Goal: Transaction & Acquisition: Obtain resource

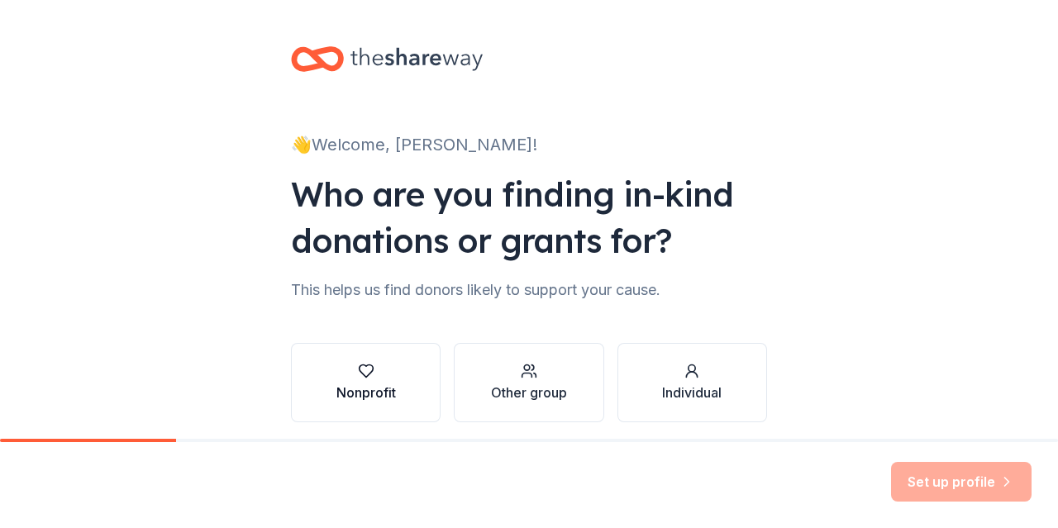
click at [375, 389] on div "Nonprofit" at bounding box center [366, 393] width 60 height 20
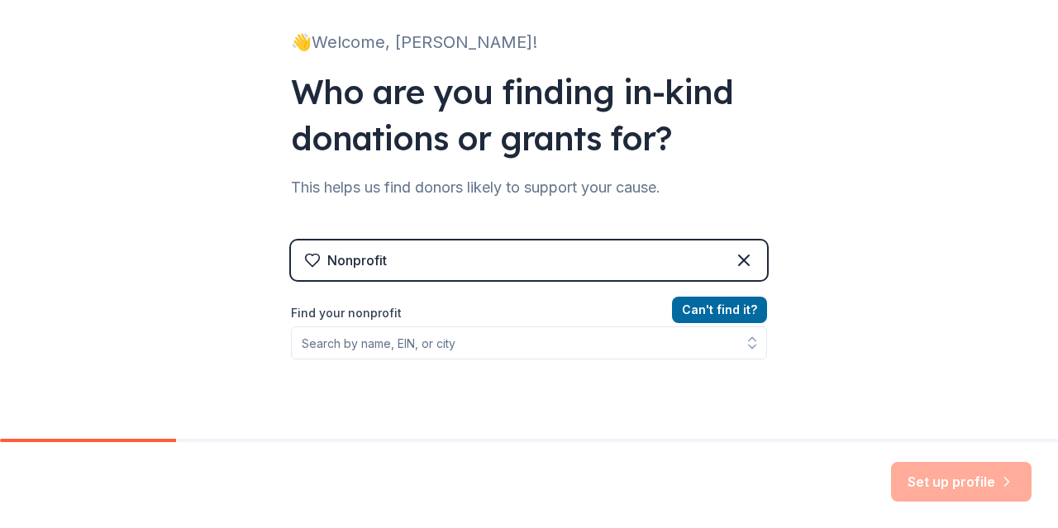
scroll to position [116, 0]
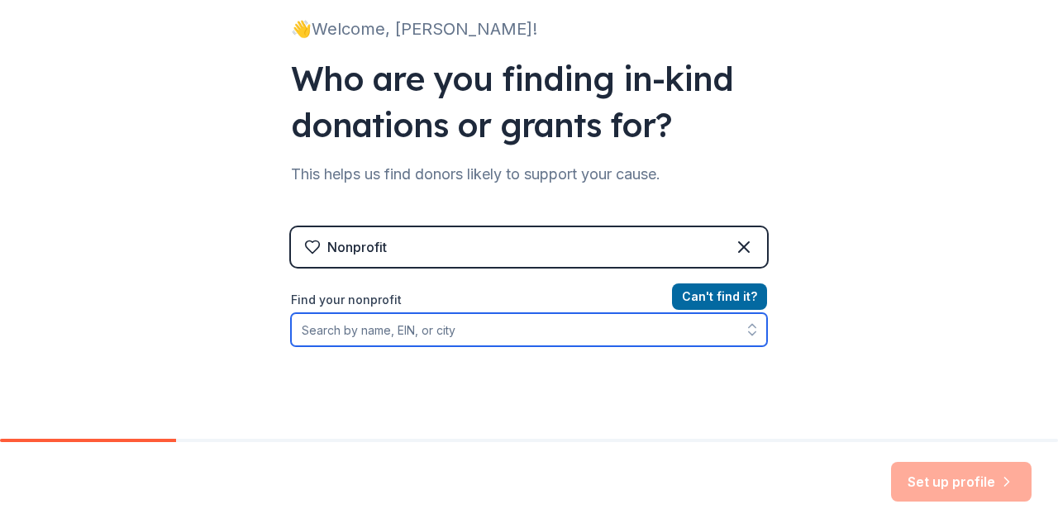
click at [540, 326] on input "Find your nonprofit" at bounding box center [529, 329] width 476 height 33
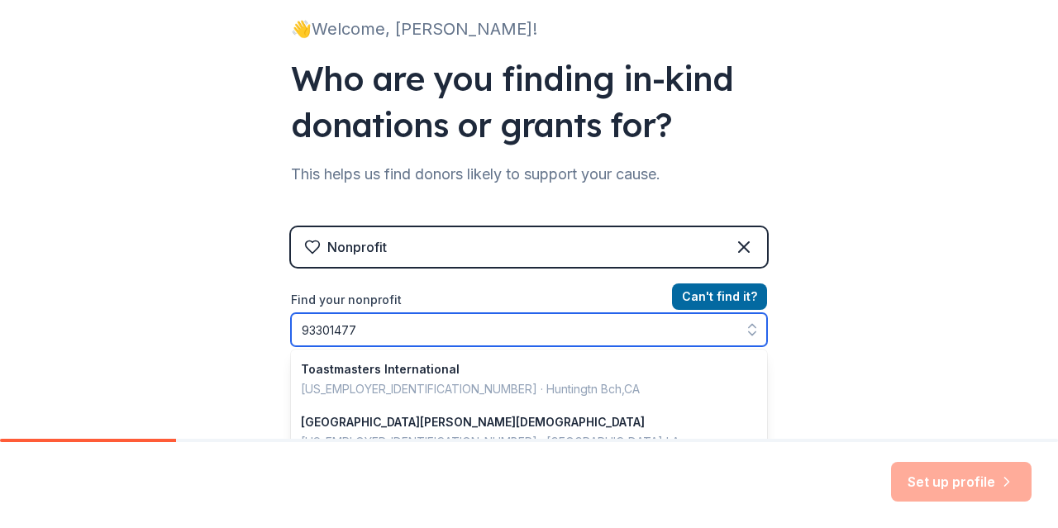
type input "933014774"
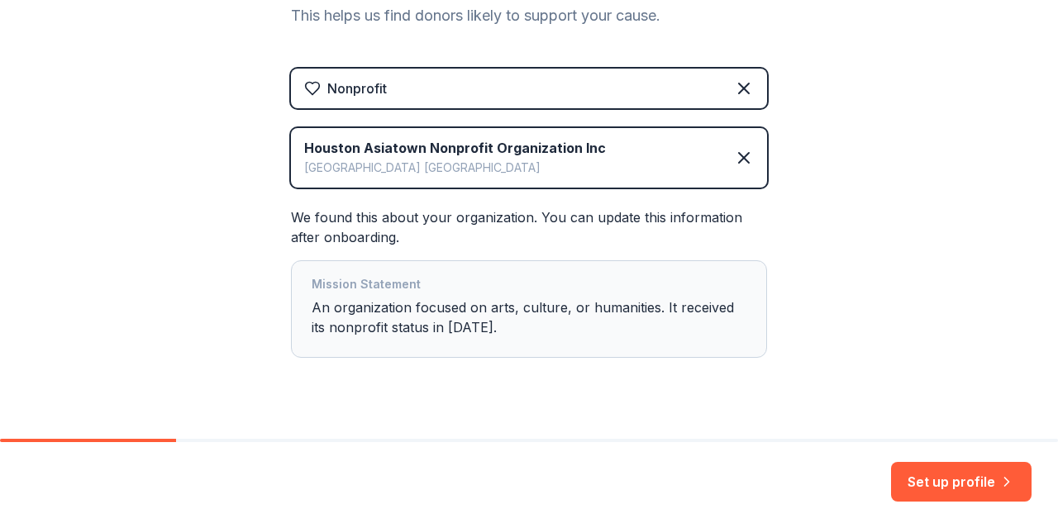
scroll to position [278, 0]
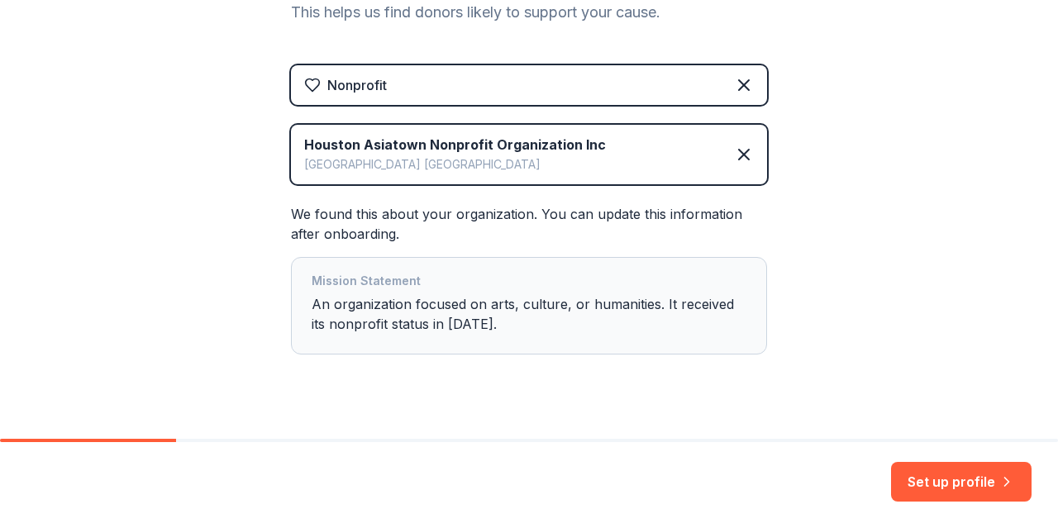
click at [533, 313] on div "Mission Statement An organization focused on arts, culture, or humanities. It r…" at bounding box center [529, 305] width 435 height 69
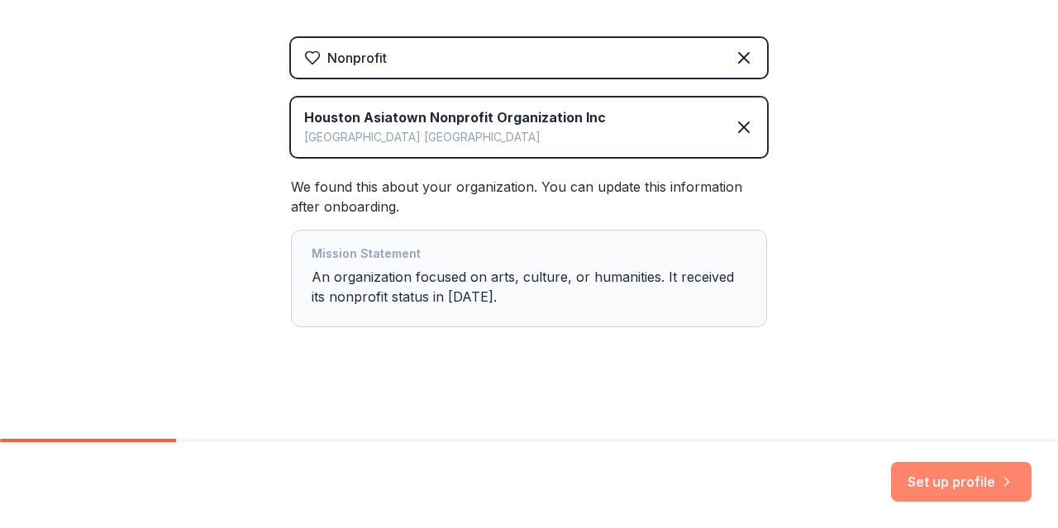
click at [947, 478] on button "Set up profile" at bounding box center [961, 482] width 141 height 40
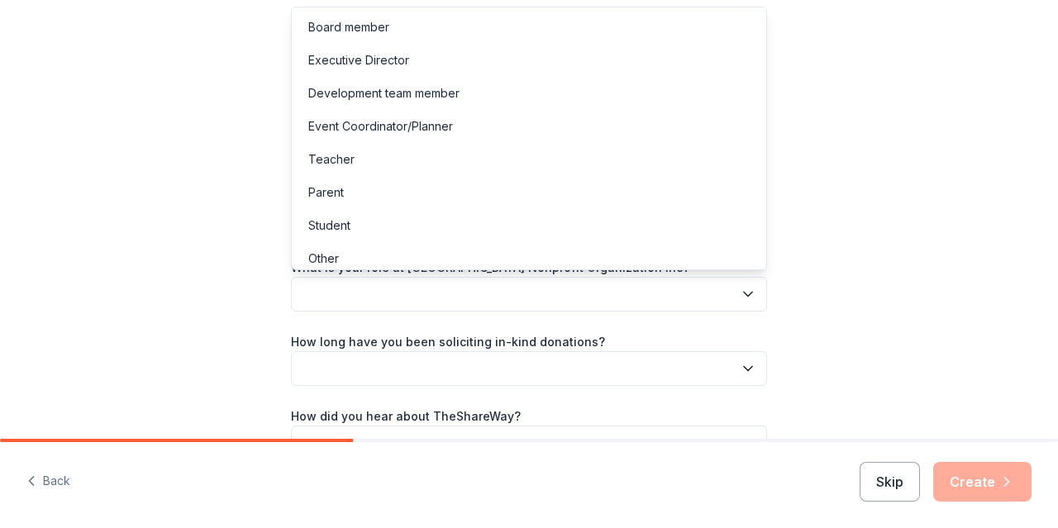
click at [735, 293] on button "button" at bounding box center [529, 294] width 476 height 35
click at [518, 19] on div "Board member" at bounding box center [529, 27] width 468 height 33
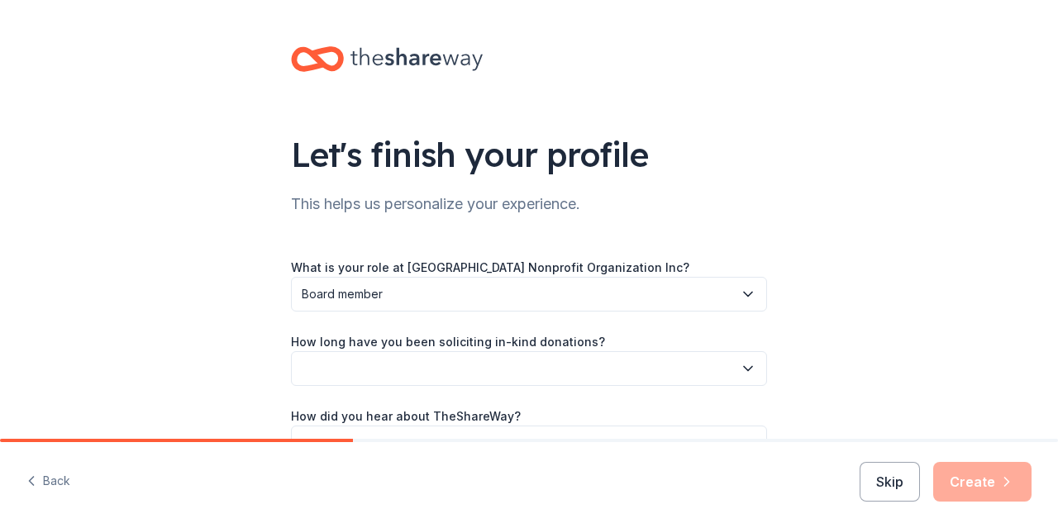
scroll to position [66, 0]
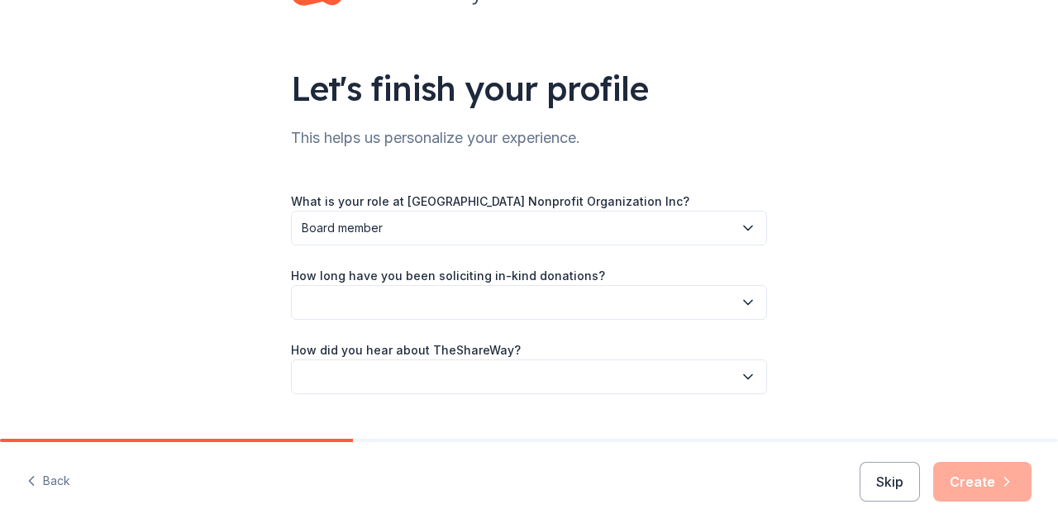
click at [740, 368] on body "Let's finish your profile This helps us personalize your experience. What is yo…" at bounding box center [529, 264] width 1058 height 528
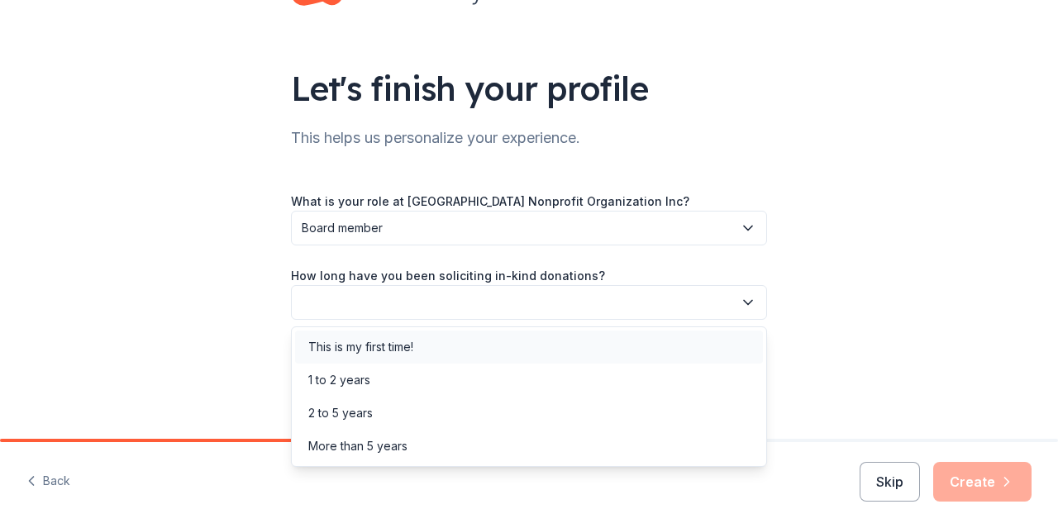
click at [609, 341] on div "This is my first time!" at bounding box center [529, 347] width 468 height 33
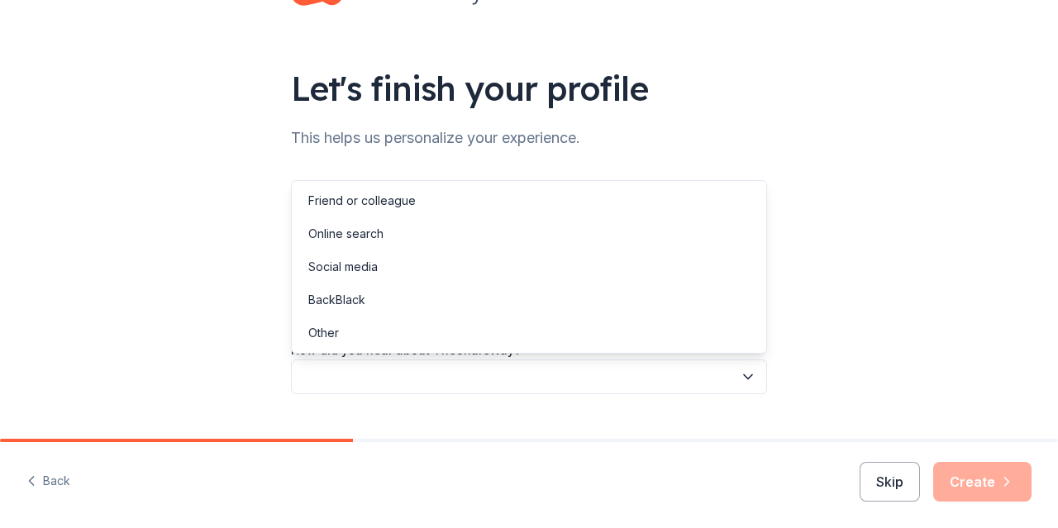
click at [642, 378] on button "button" at bounding box center [529, 377] width 476 height 35
click at [374, 332] on div "Other" at bounding box center [529, 333] width 468 height 33
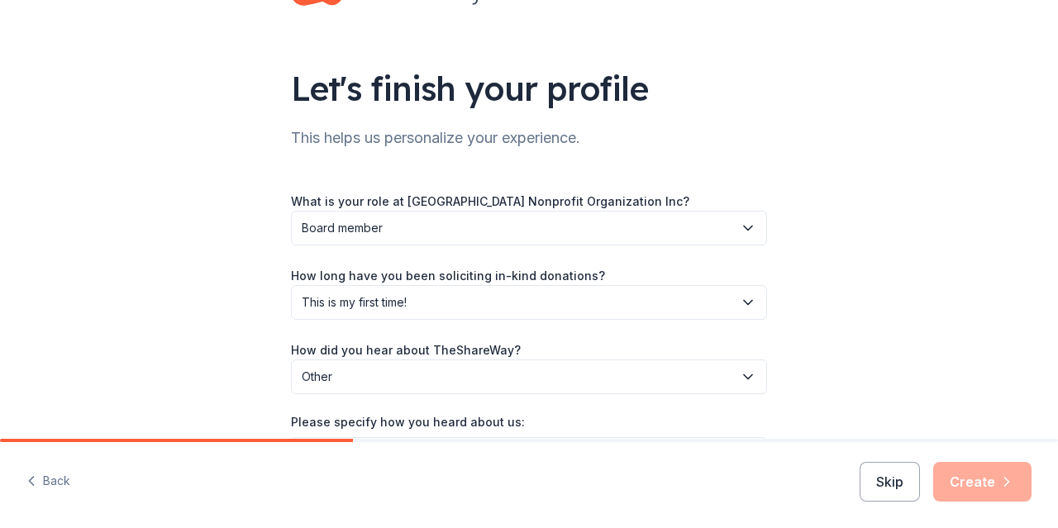
scroll to position [177, 0]
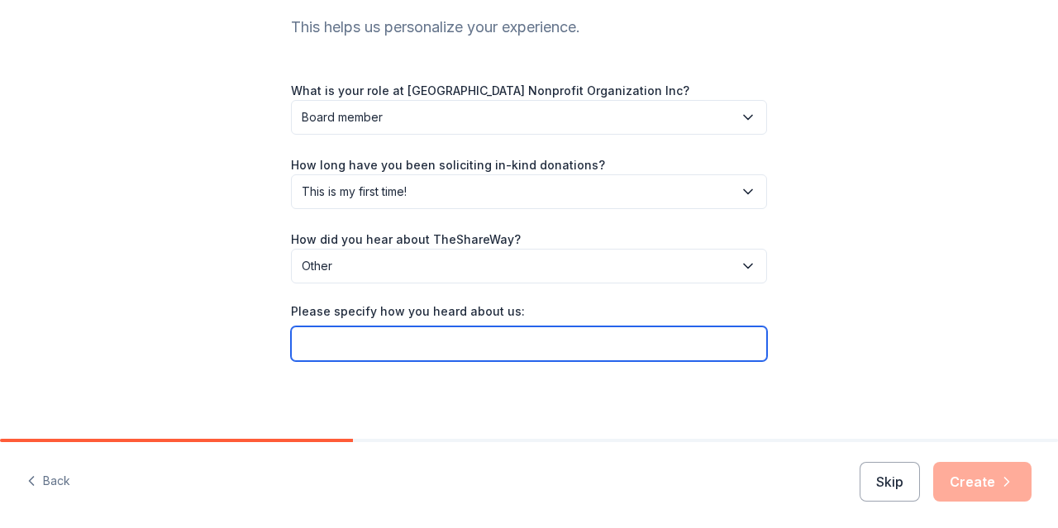
click at [479, 346] on input "Please specify how you heard about us:" at bounding box center [529, 344] width 476 height 35
type input "SCORE"
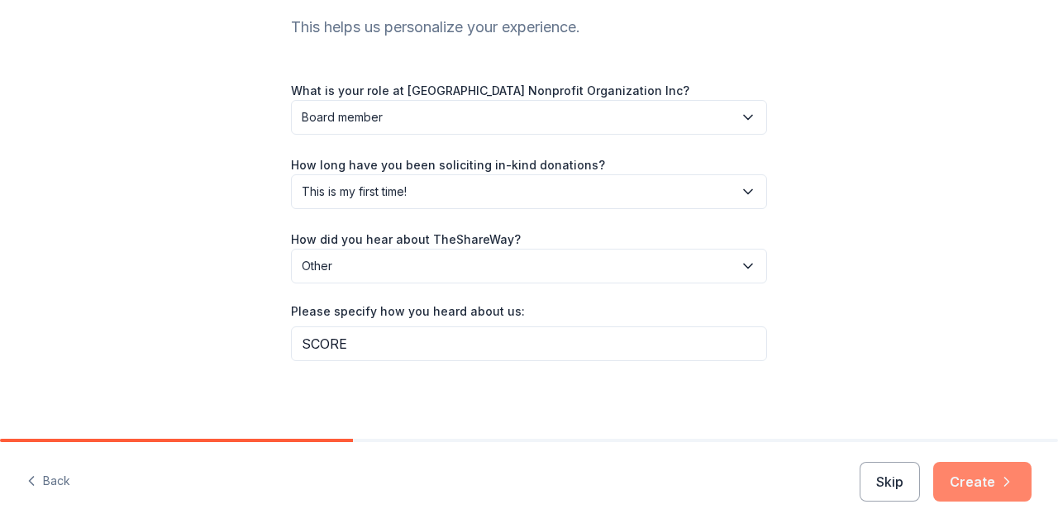
click at [978, 481] on button "Create" at bounding box center [982, 482] width 98 height 40
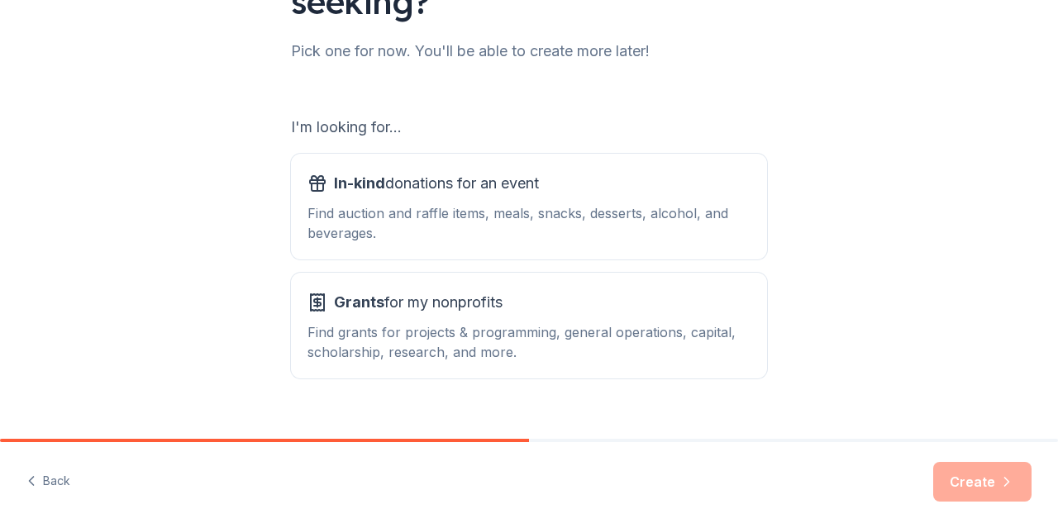
scroll to position [202, 0]
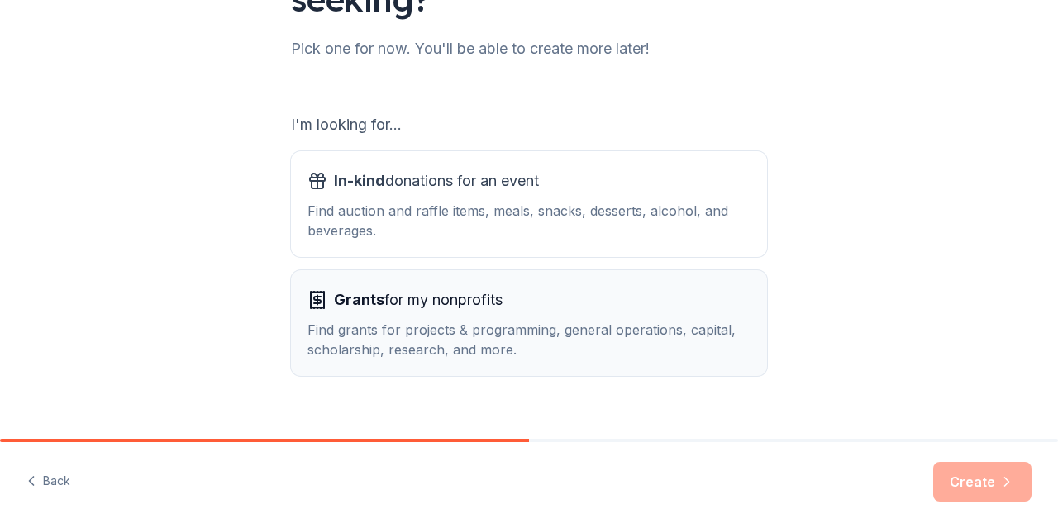
click at [611, 340] on div "Find grants for projects & programming, general operations, capital, scholarshi…" at bounding box center [529, 340] width 443 height 40
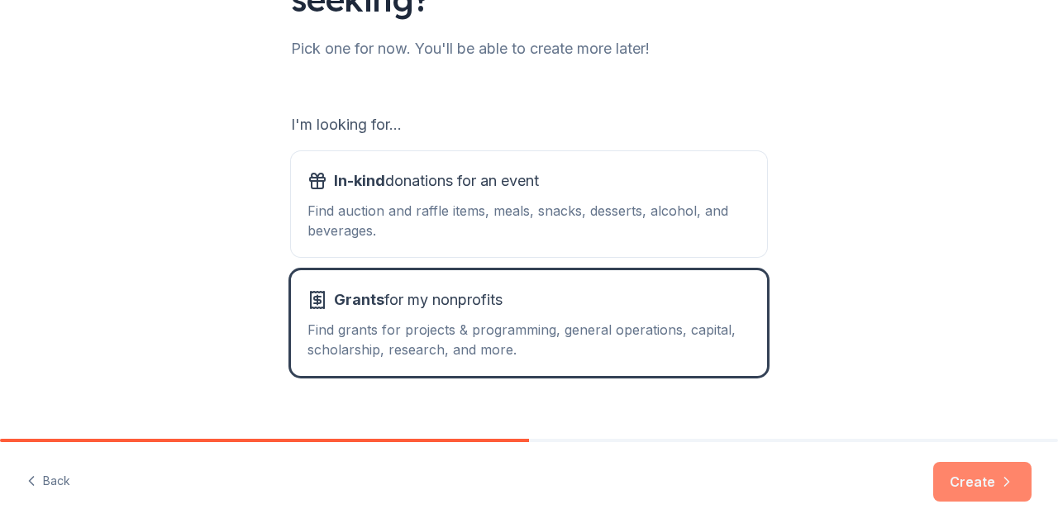
click at [964, 477] on button "Create" at bounding box center [982, 482] width 98 height 40
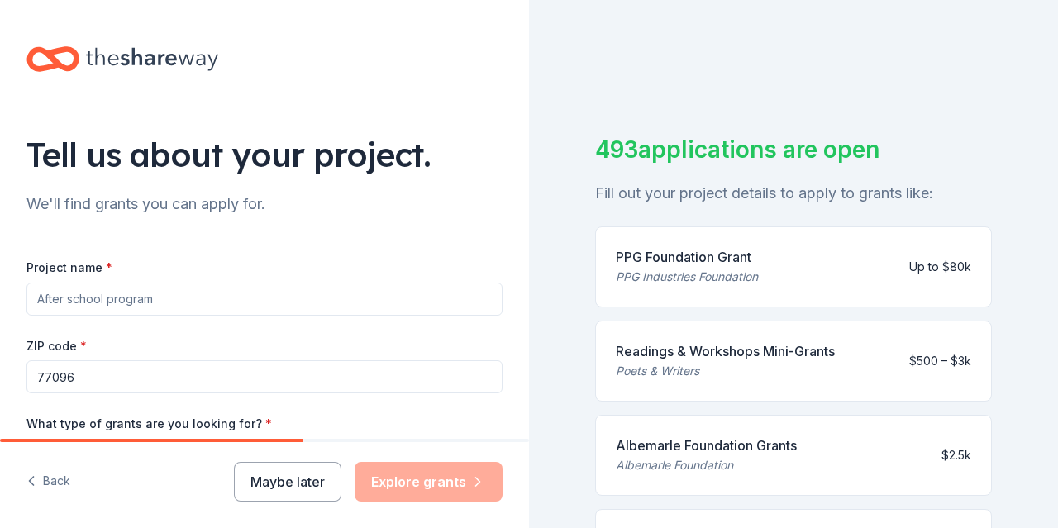
click at [342, 294] on input "Project name *" at bounding box center [264, 299] width 476 height 33
type input "H"
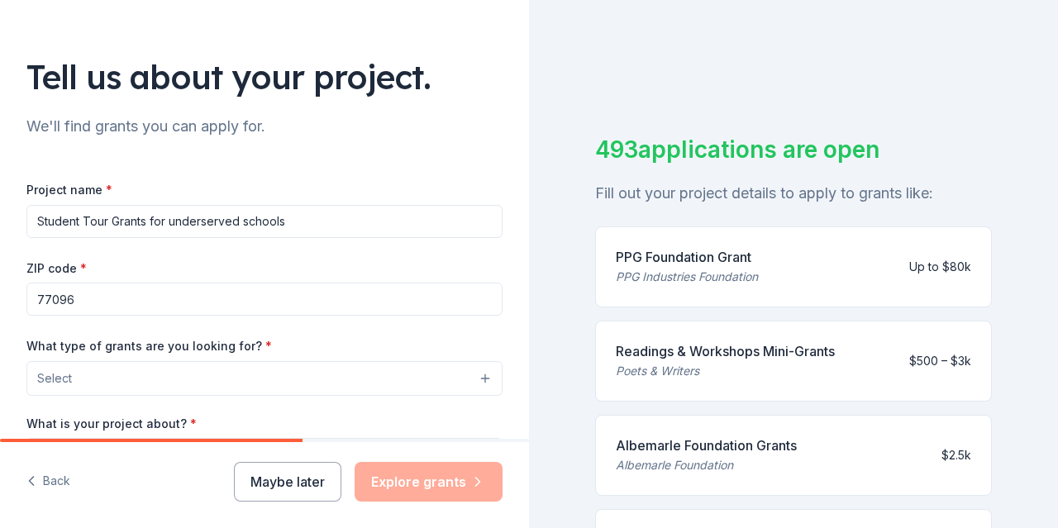
scroll to position [80, 0]
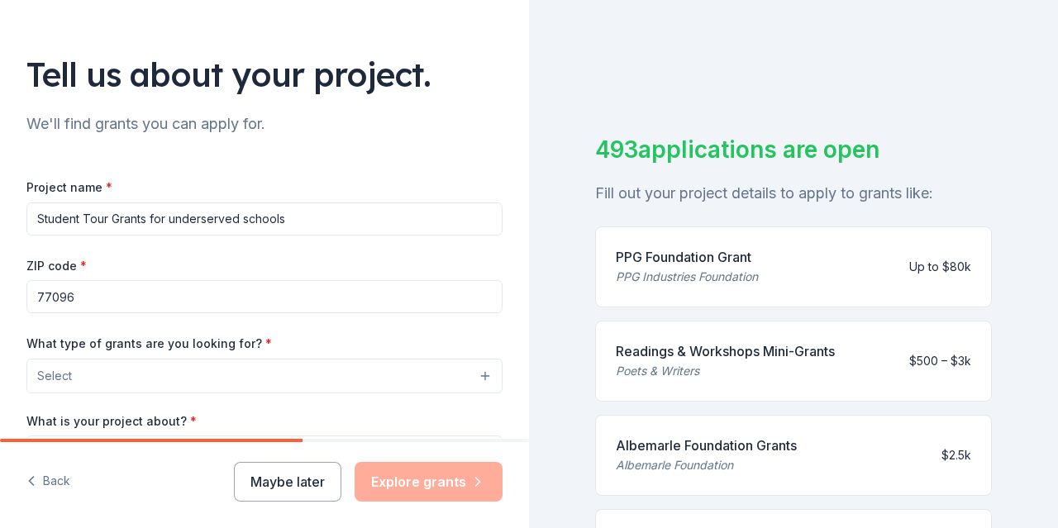
type input "Student Tour Grants for underserved schools"
click at [293, 295] on input "77096" at bounding box center [264, 296] width 476 height 33
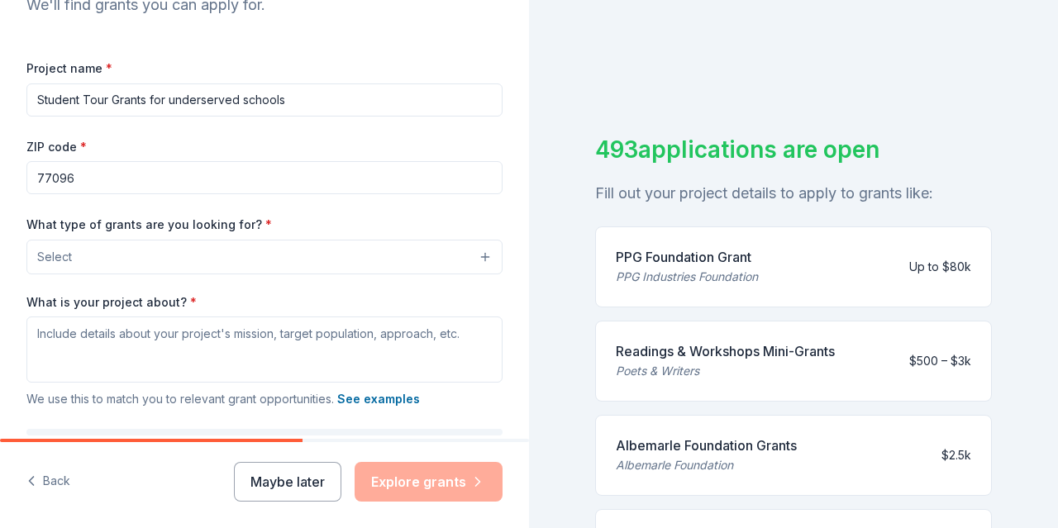
scroll to position [215, 0]
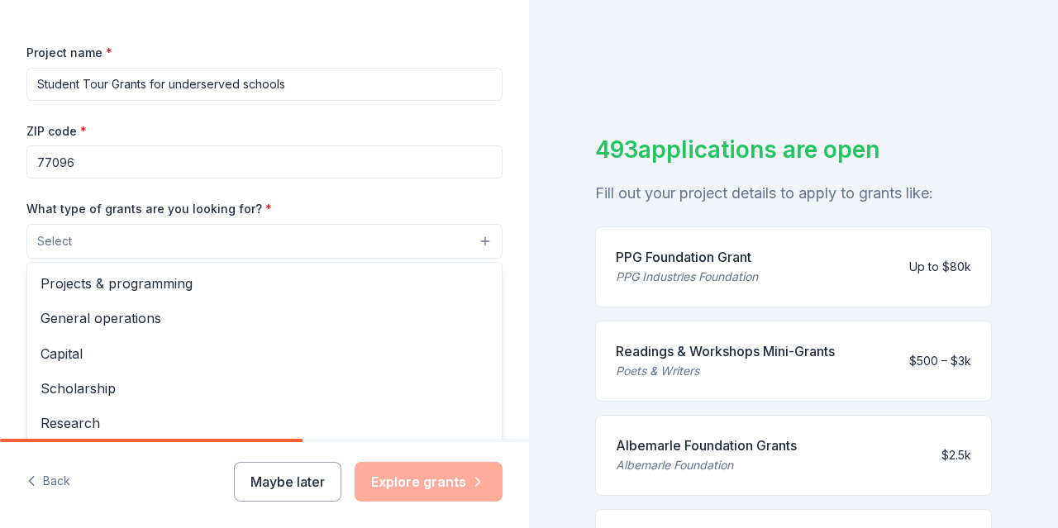
click at [437, 233] on button "Select" at bounding box center [264, 241] width 476 height 35
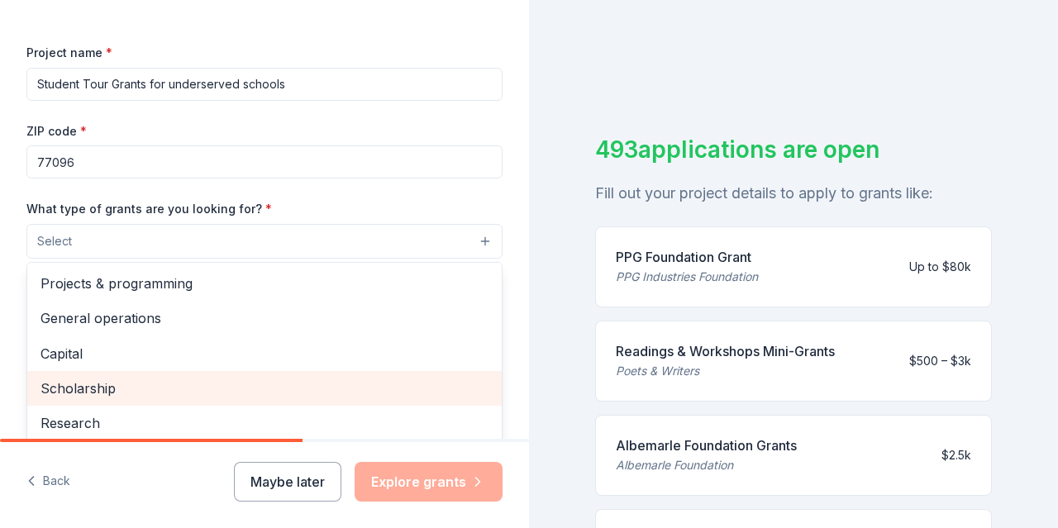
click at [313, 384] on span "Scholarship" at bounding box center [265, 388] width 448 height 21
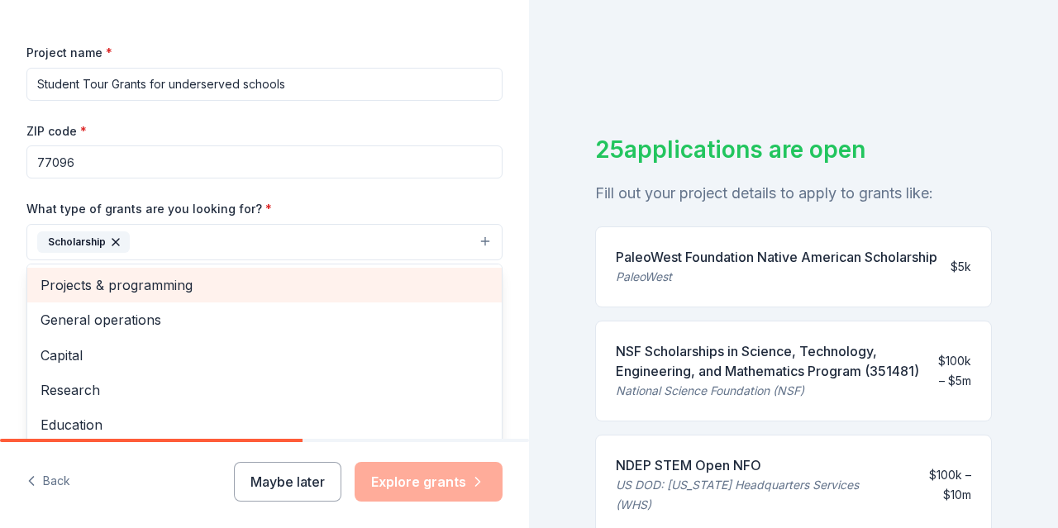
scroll to position [3, 0]
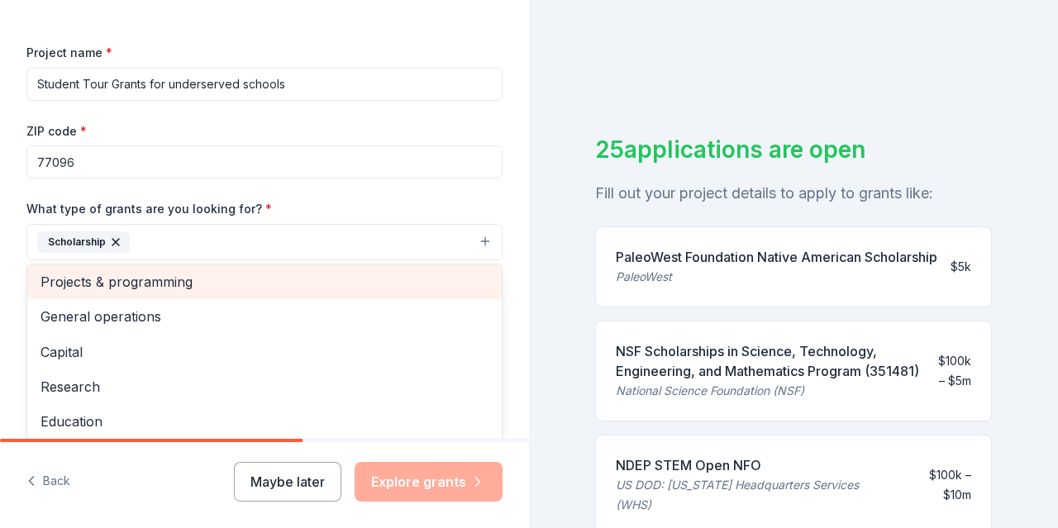
click at [186, 278] on span "Projects & programming" at bounding box center [265, 281] width 448 height 21
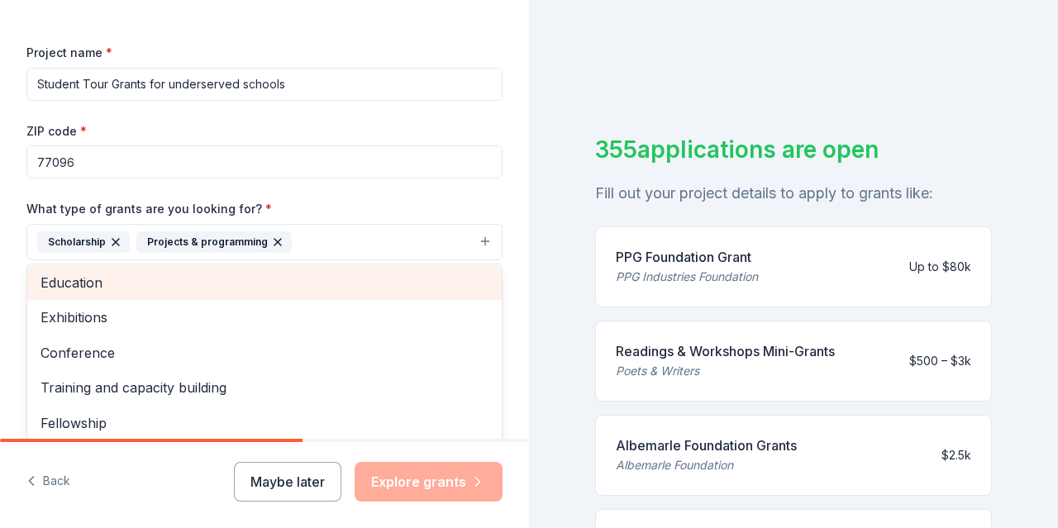
click at [175, 286] on span "Education" at bounding box center [265, 282] width 448 height 21
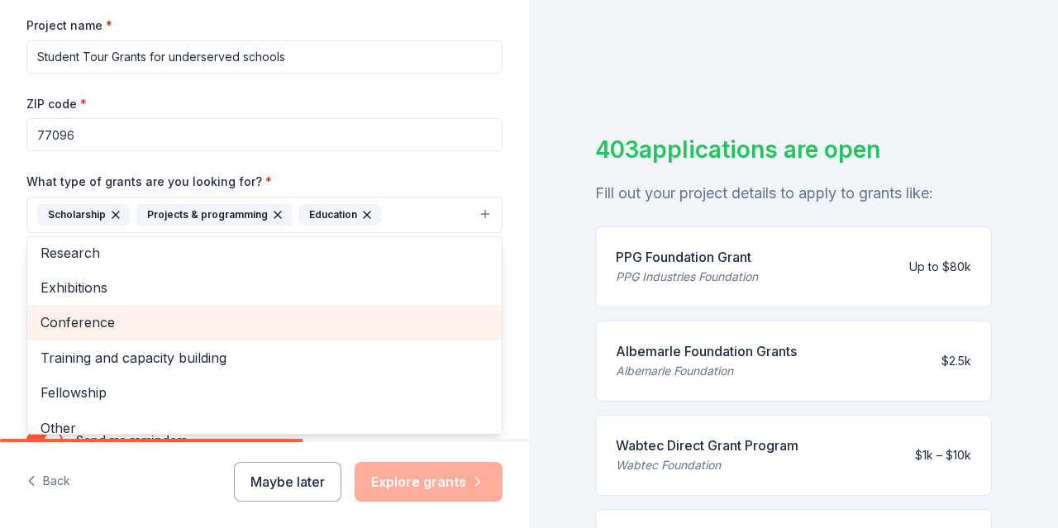
scroll to position [89, 0]
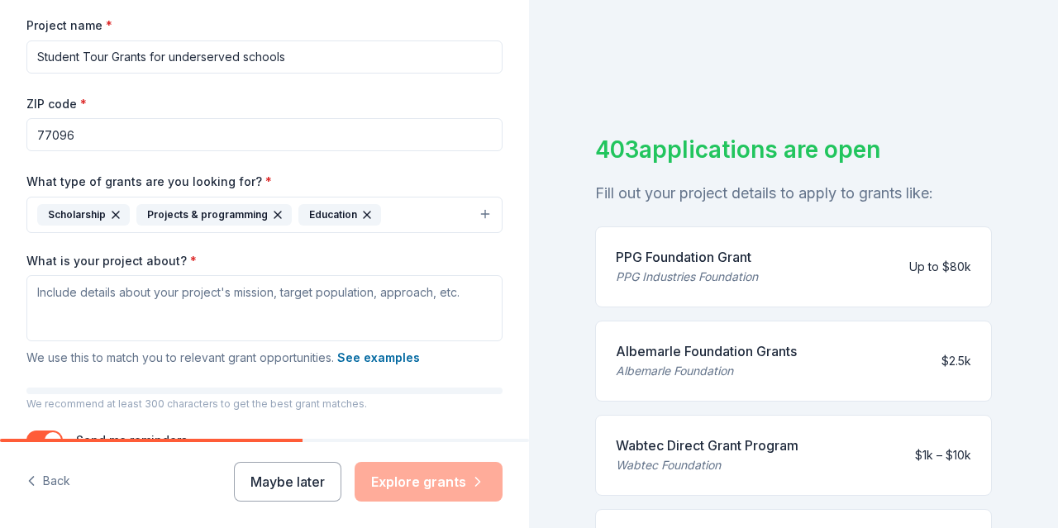
click at [422, 221] on button "Scholarship Projects & programming Education" at bounding box center [264, 215] width 476 height 36
click at [320, 296] on textarea "What is your project about? *" at bounding box center [264, 308] width 476 height 66
paste textarea "The Corporation seeks to teach about culture, educate about diversity, and shar…"
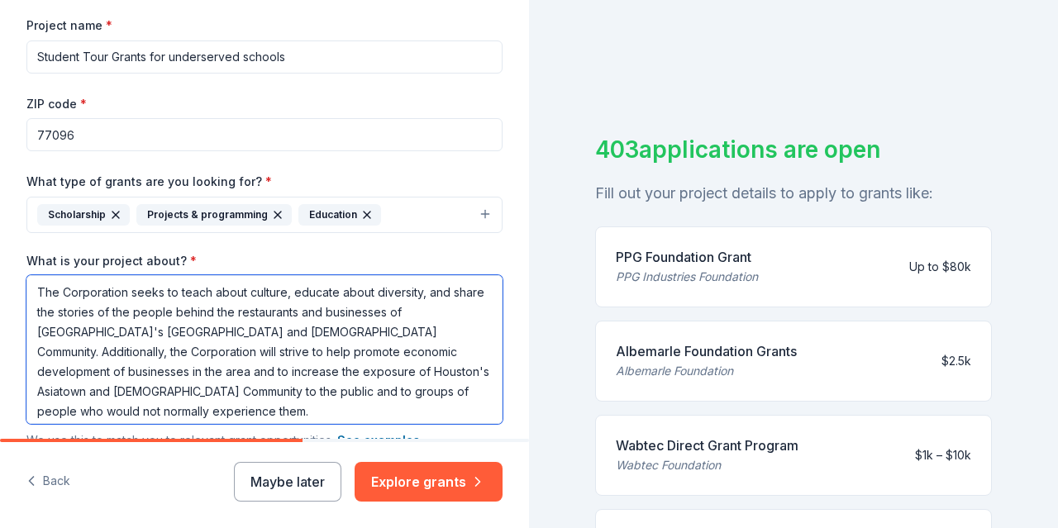
click at [125, 291] on textarea "The Corporation seeks to teach about culture, educate about diversity, and shar…" at bounding box center [264, 349] width 476 height 149
click at [252, 294] on textarea "The Organization seeks to teach about culture, educate about diversity, and sha…" at bounding box center [264, 349] width 476 height 149
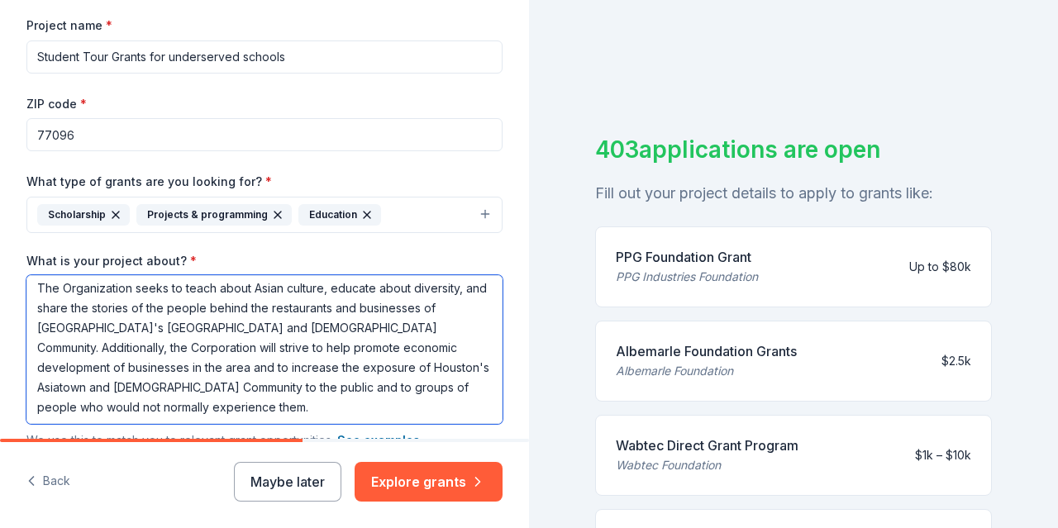
click at [372, 330] on textarea "The Organization seeks to teach about Asian culture, educate about diversity, a…" at bounding box center [264, 349] width 476 height 149
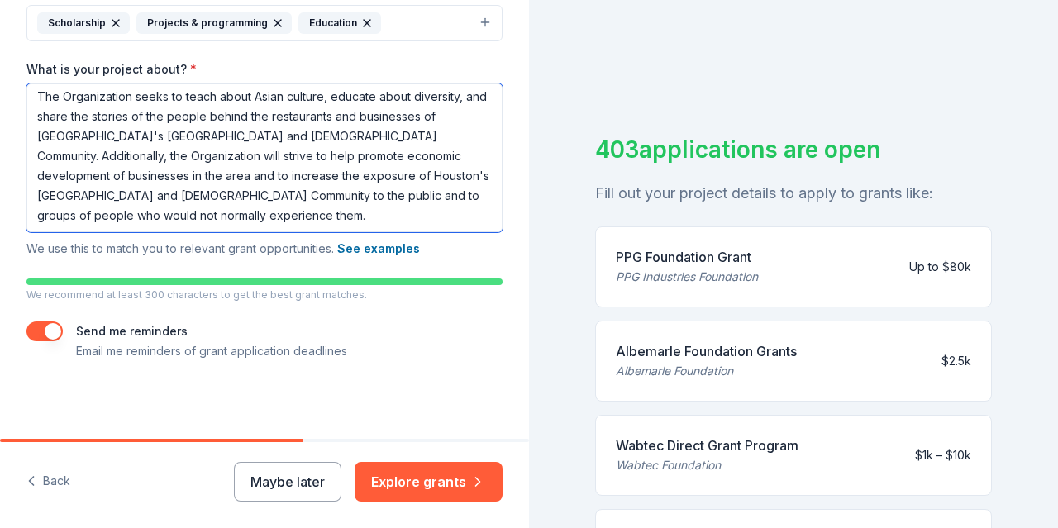
scroll to position [20, 0]
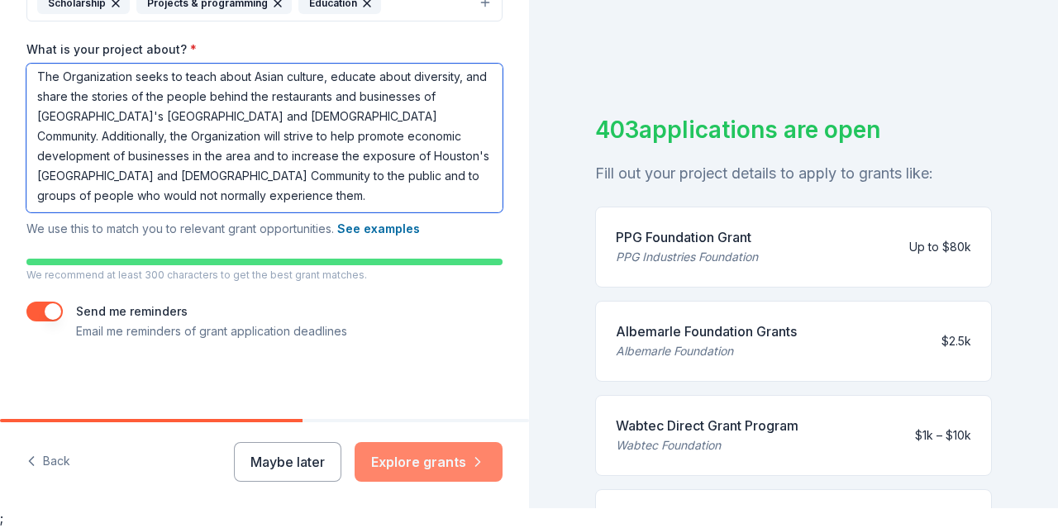
type textarea "The Organization seeks to teach about Asian culture, educate about diversity, a…"
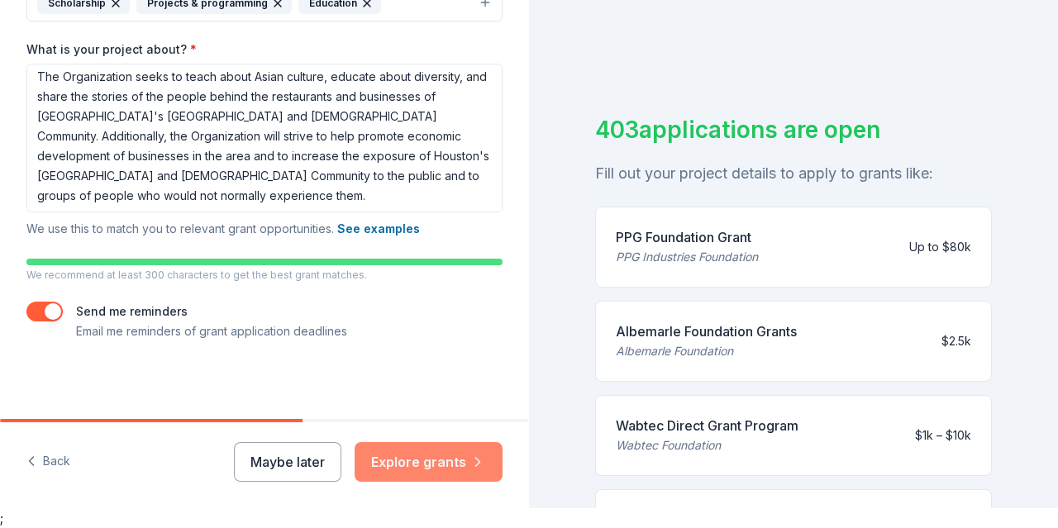
click at [420, 459] on button "Explore grants" at bounding box center [429, 462] width 148 height 40
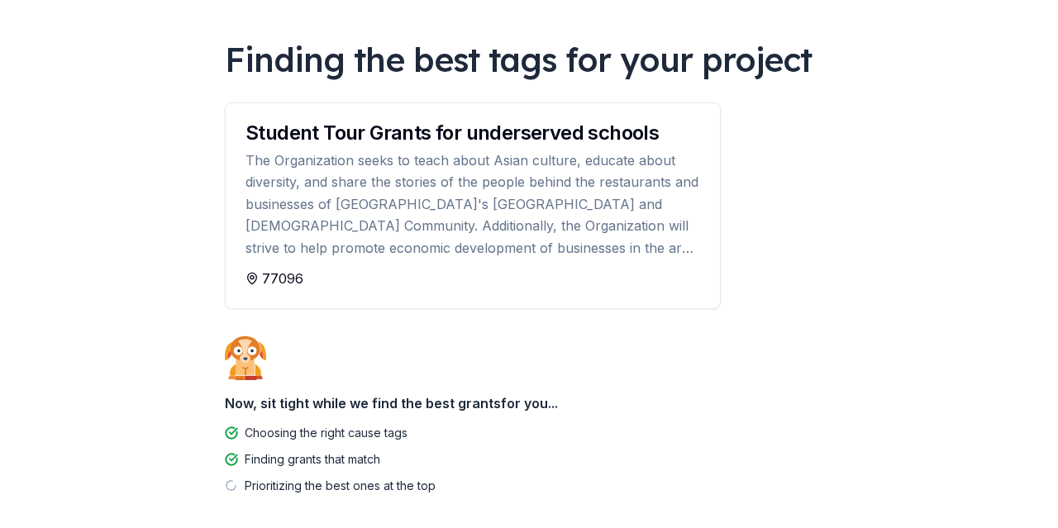
scroll to position [178, 0]
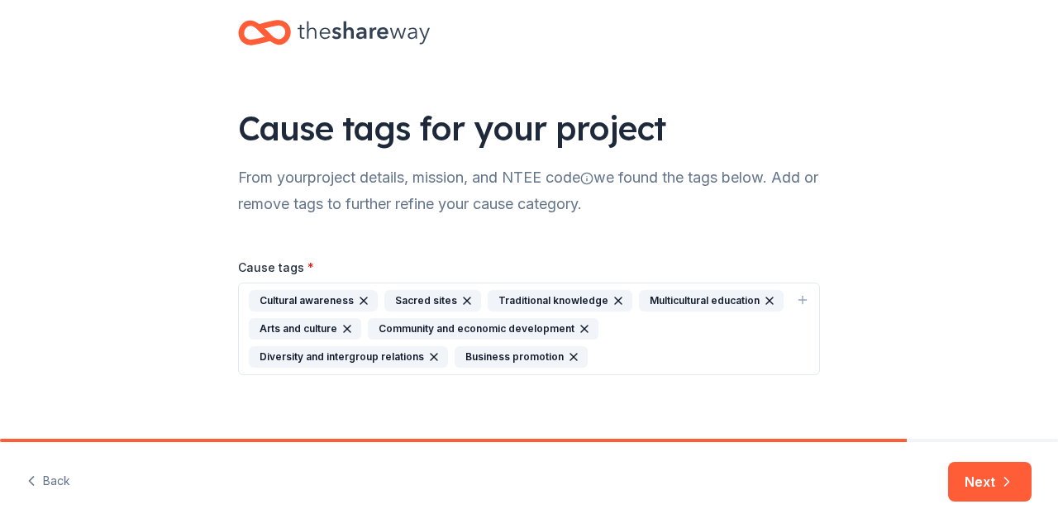
scroll to position [39, 0]
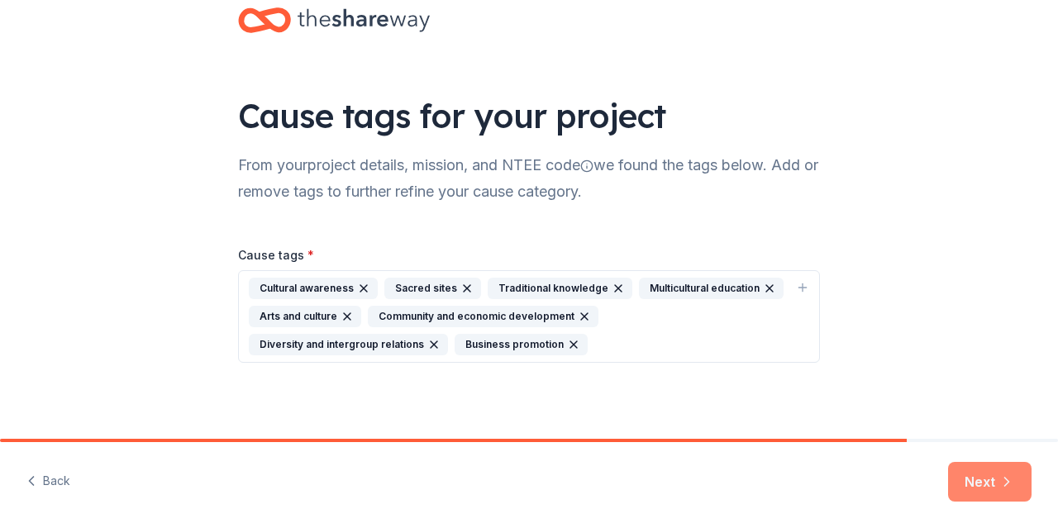
click at [1001, 475] on icon "button" at bounding box center [1007, 482] width 17 height 17
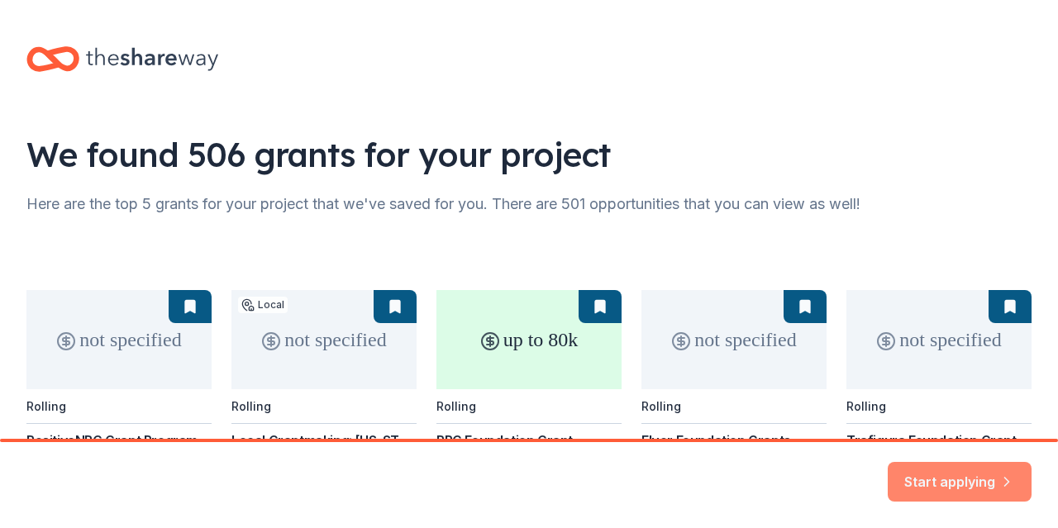
click at [962, 474] on button "Start applying" at bounding box center [960, 472] width 144 height 40
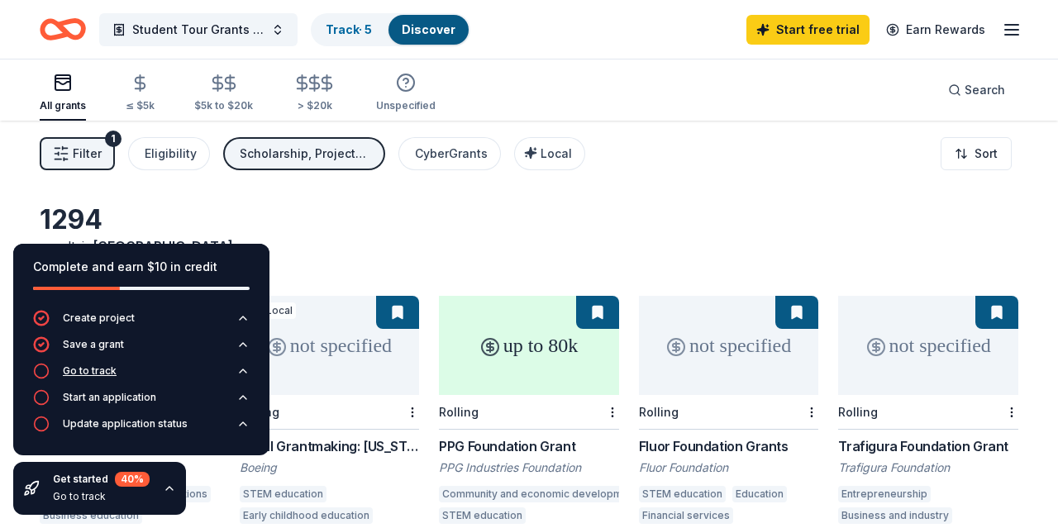
click at [49, 375] on icon "button" at bounding box center [41, 371] width 17 height 17
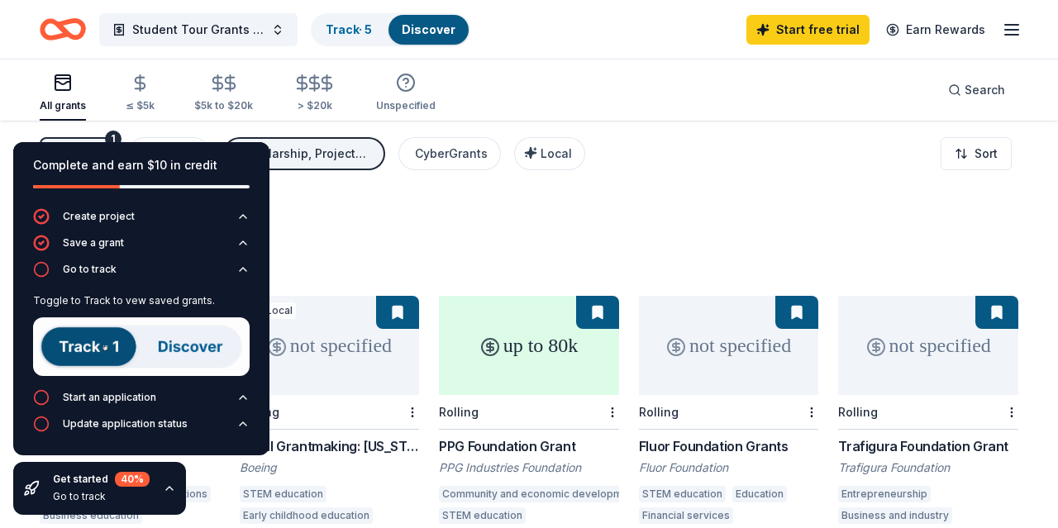
click at [442, 212] on div "1294 results in [GEOGRAPHIC_DATA], [GEOGRAPHIC_DATA]" at bounding box center [529, 239] width 979 height 73
click at [41, 396] on icon "button" at bounding box center [41, 397] width 17 height 17
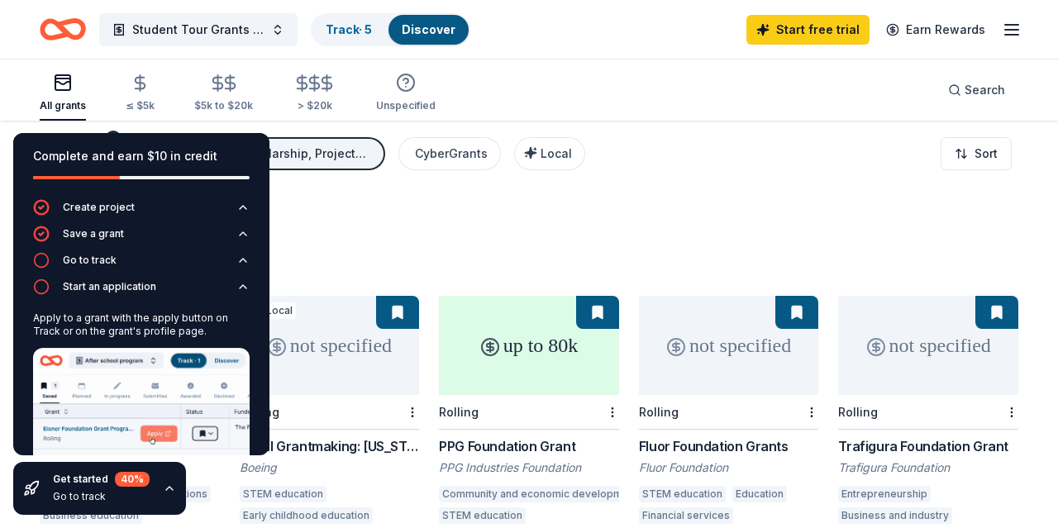
click at [346, 242] on div "1294 results in [GEOGRAPHIC_DATA], [GEOGRAPHIC_DATA]" at bounding box center [529, 239] width 979 height 73
click at [429, 220] on div "1294 results in [GEOGRAPHIC_DATA], [GEOGRAPHIC_DATA]" at bounding box center [529, 239] width 979 height 73
click at [42, 264] on icon "button" at bounding box center [41, 260] width 17 height 17
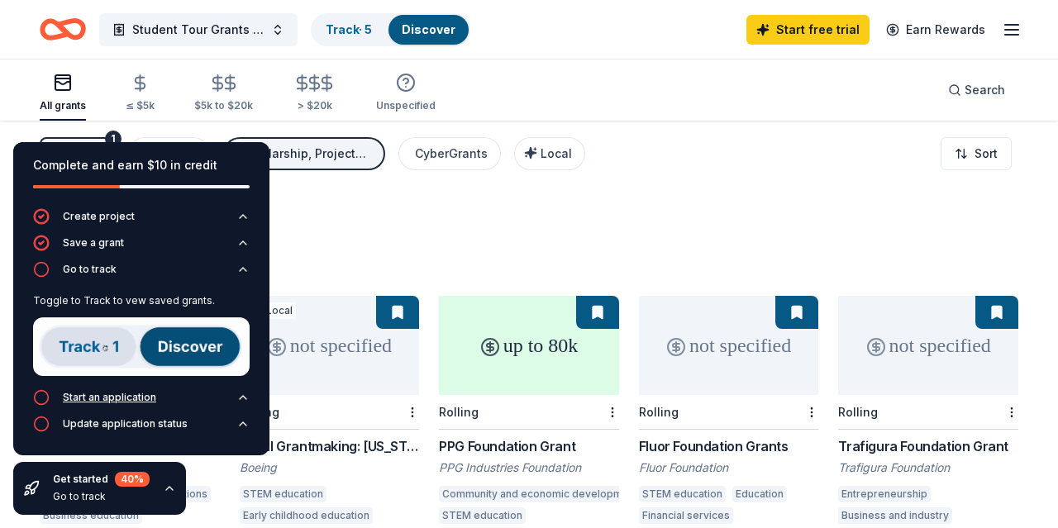
click at [101, 398] on div "Start an application" at bounding box center [109, 397] width 93 height 13
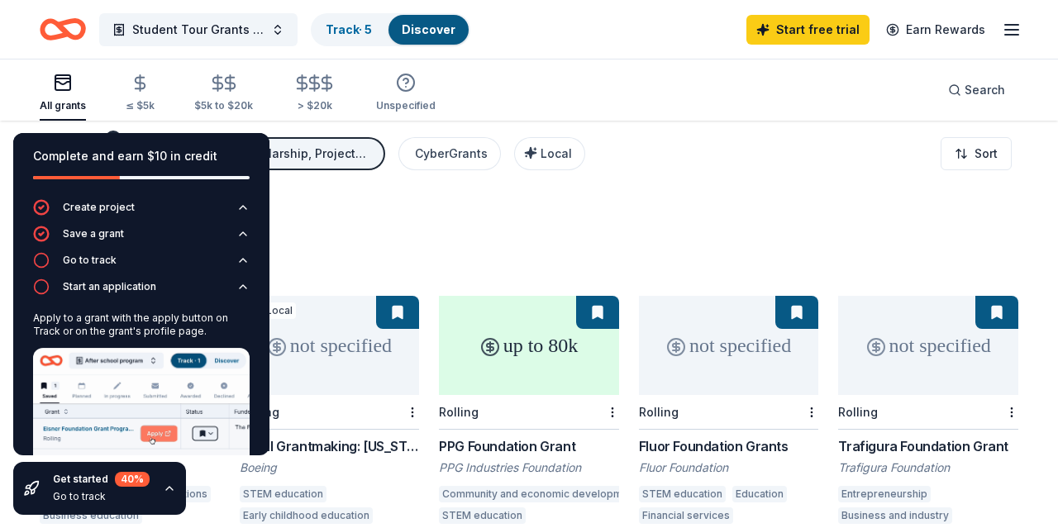
click at [417, 224] on div "1294 results in [GEOGRAPHIC_DATA], [GEOGRAPHIC_DATA]" at bounding box center [529, 239] width 979 height 73
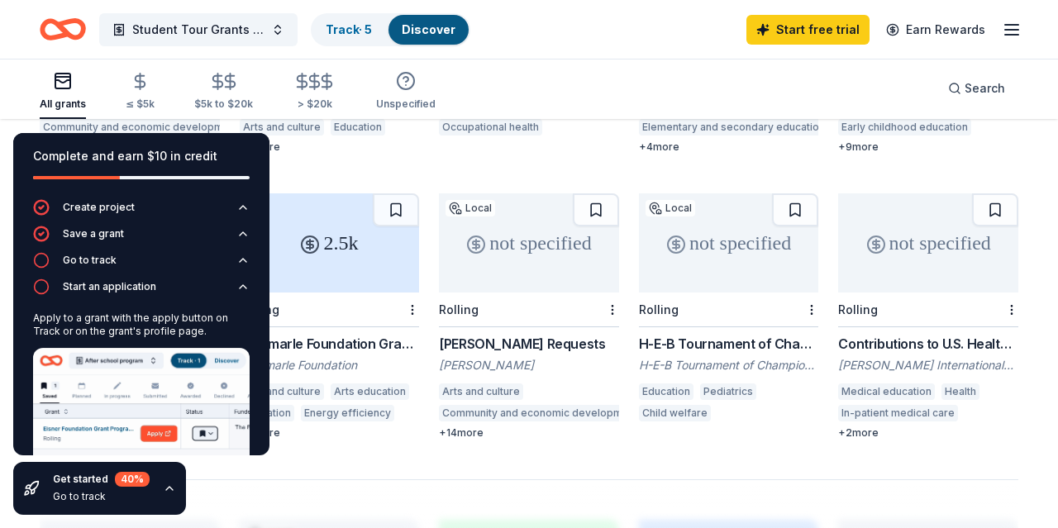
scroll to position [1030, 0]
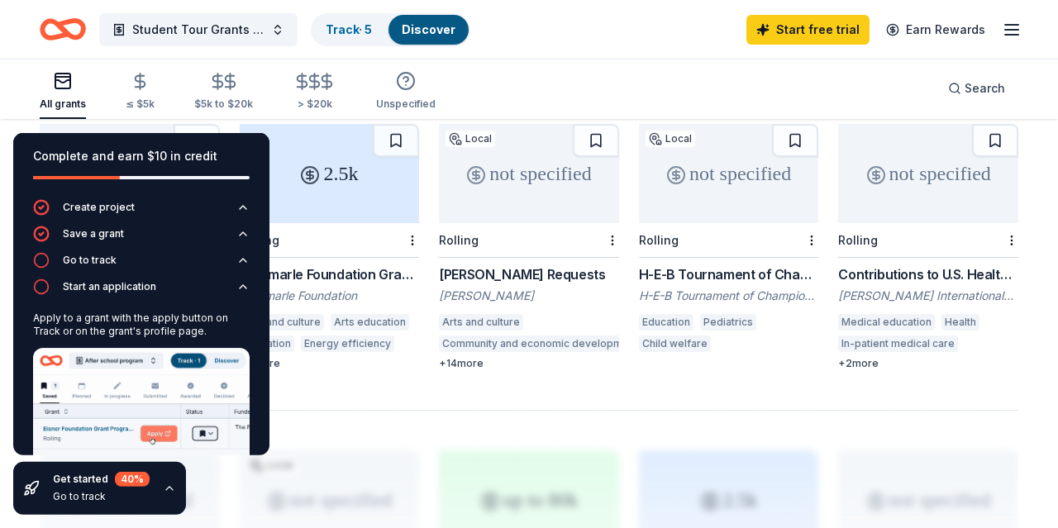
click at [168, 490] on icon "button" at bounding box center [169, 488] width 13 height 13
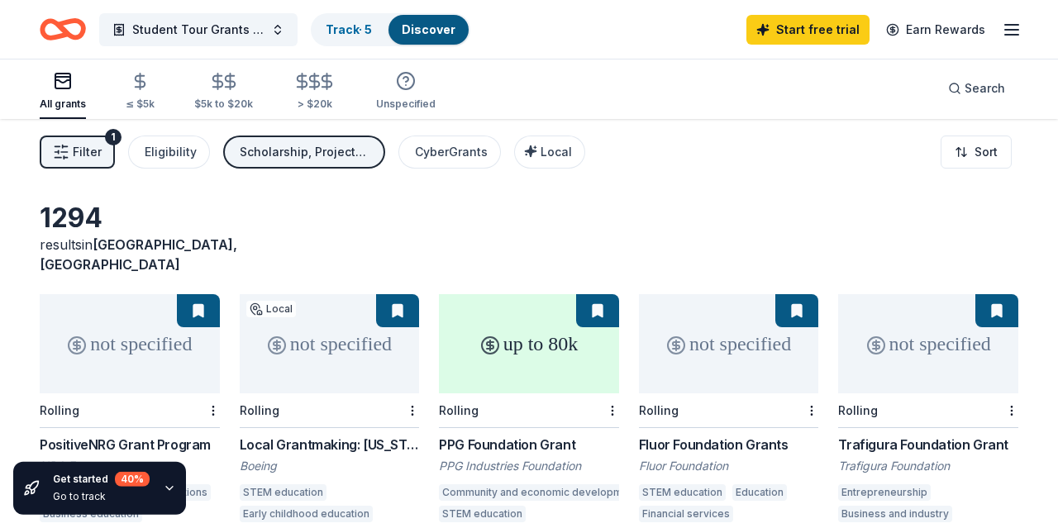
scroll to position [0, 0]
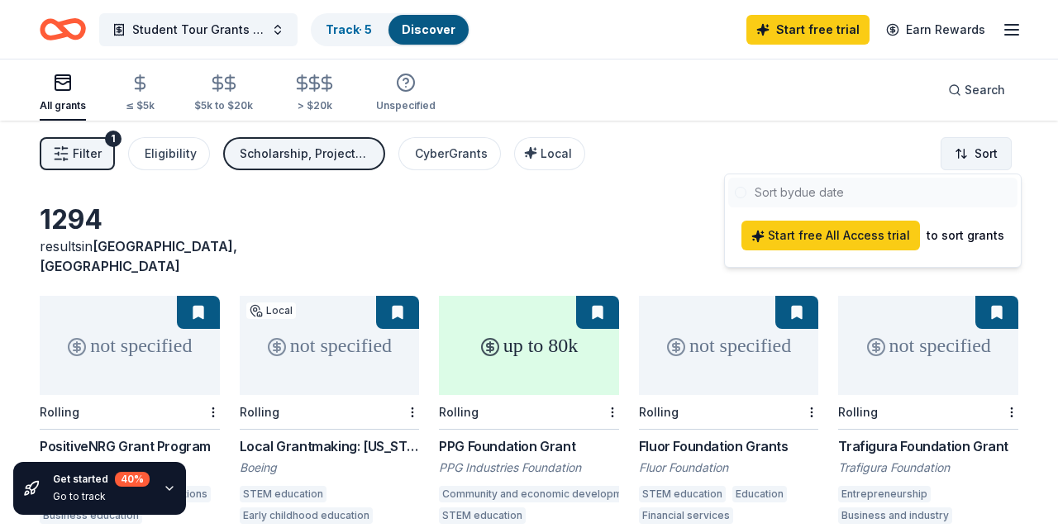
click at [979, 161] on html "Student Tour Grants for underserved schools Track · 5 Discover Start free trial…" at bounding box center [529, 264] width 1058 height 528
click at [169, 156] on html "Student Tour Grants for underserved schools Track · 5 Discover Start free trial…" at bounding box center [529, 264] width 1058 height 528
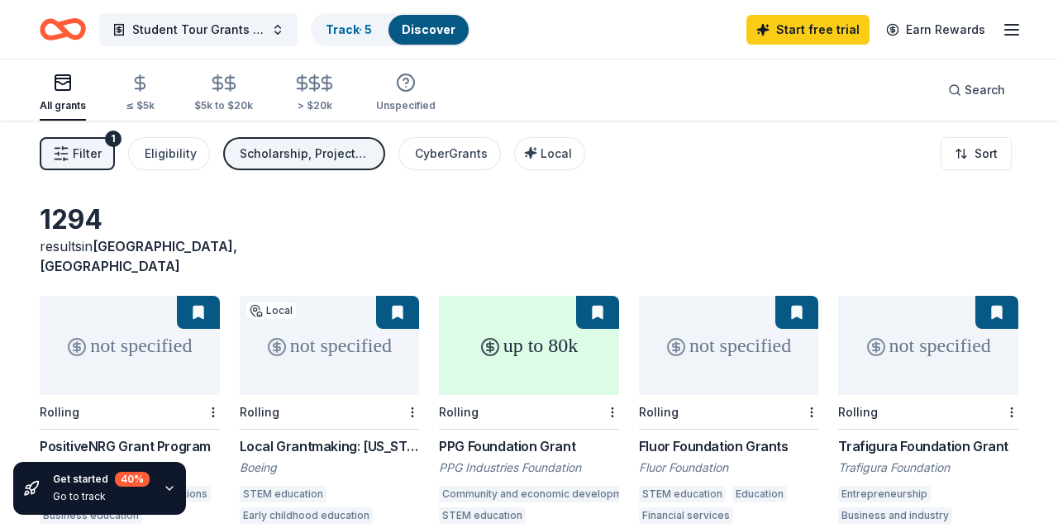
click at [74, 150] on span "Filter" at bounding box center [87, 154] width 29 height 20
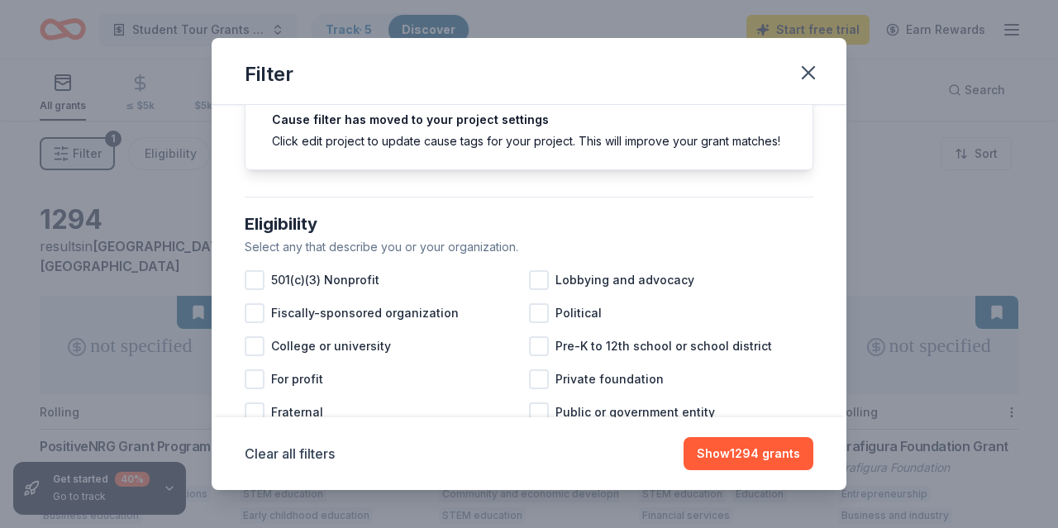
scroll to position [73, 0]
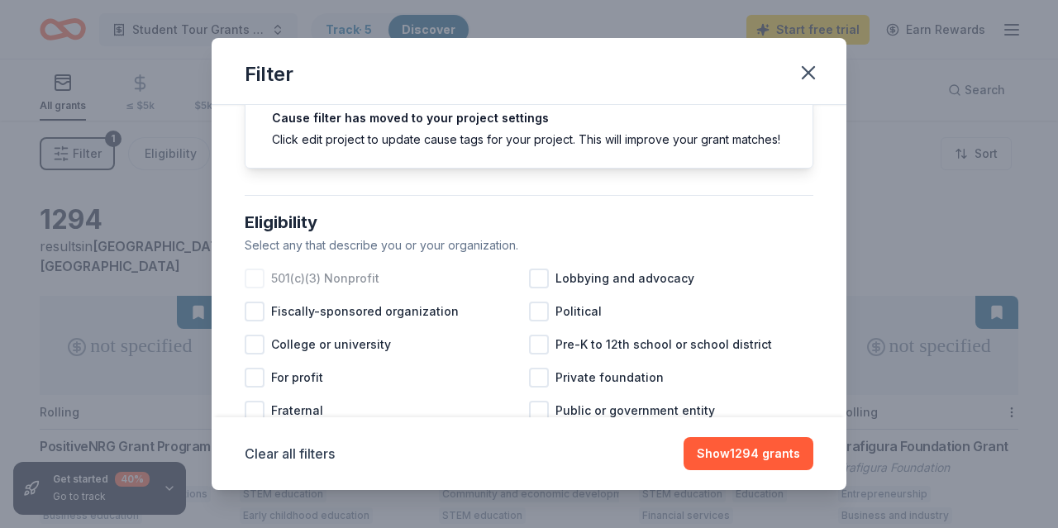
click at [315, 277] on span "501(c)(3) Nonprofit" at bounding box center [325, 279] width 108 height 20
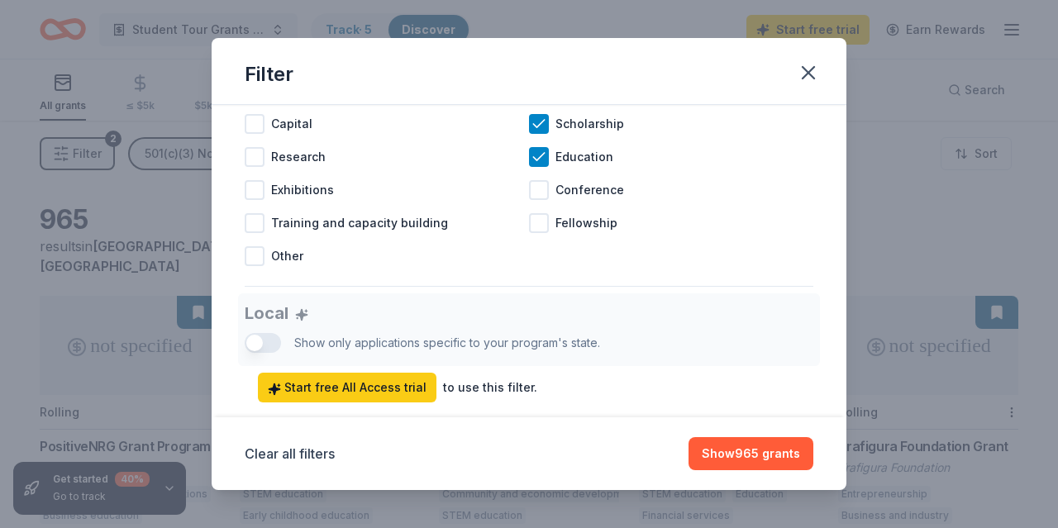
scroll to position [757, 0]
click at [252, 186] on div at bounding box center [255, 191] width 20 height 20
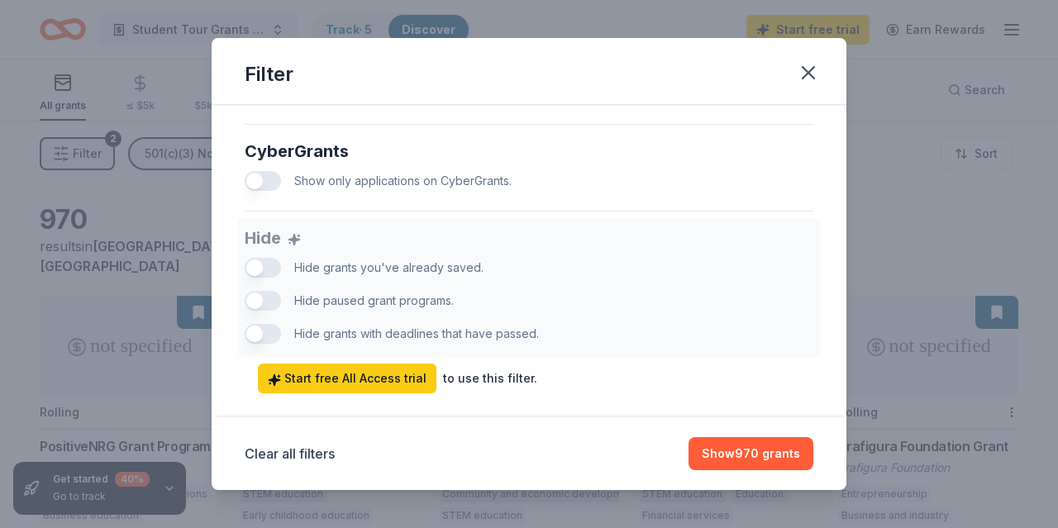
scroll to position [1090, 0]
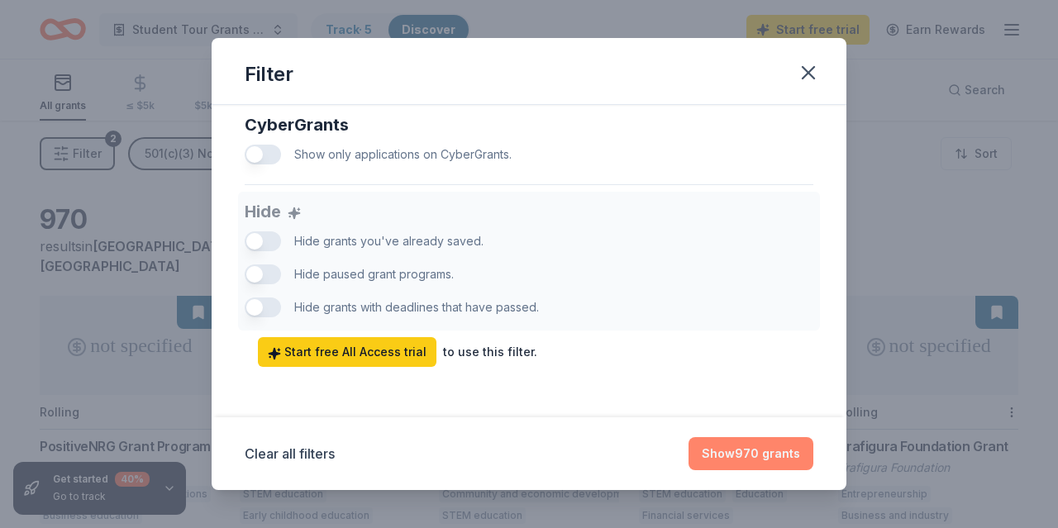
click at [752, 447] on button "Show 970 grants" at bounding box center [751, 453] width 125 height 33
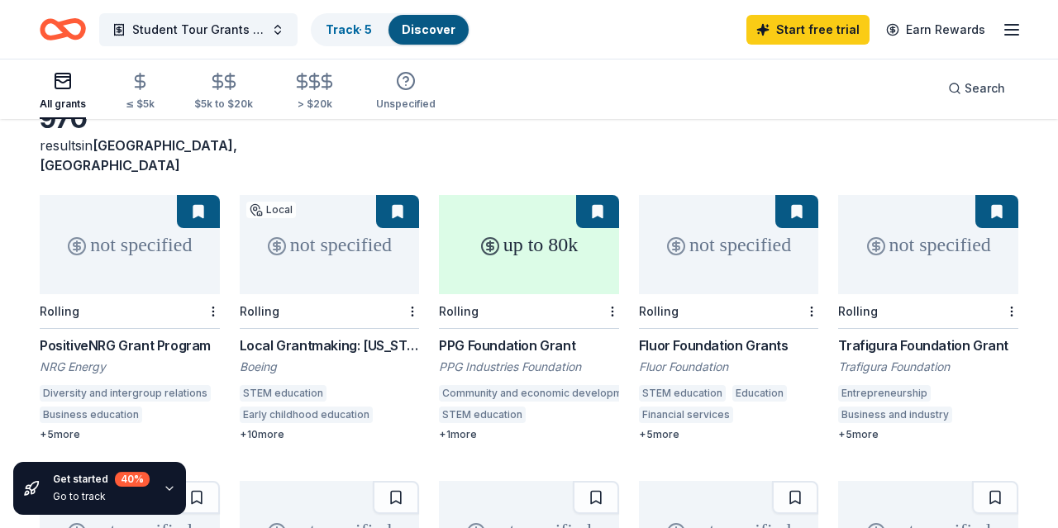
scroll to position [0, 0]
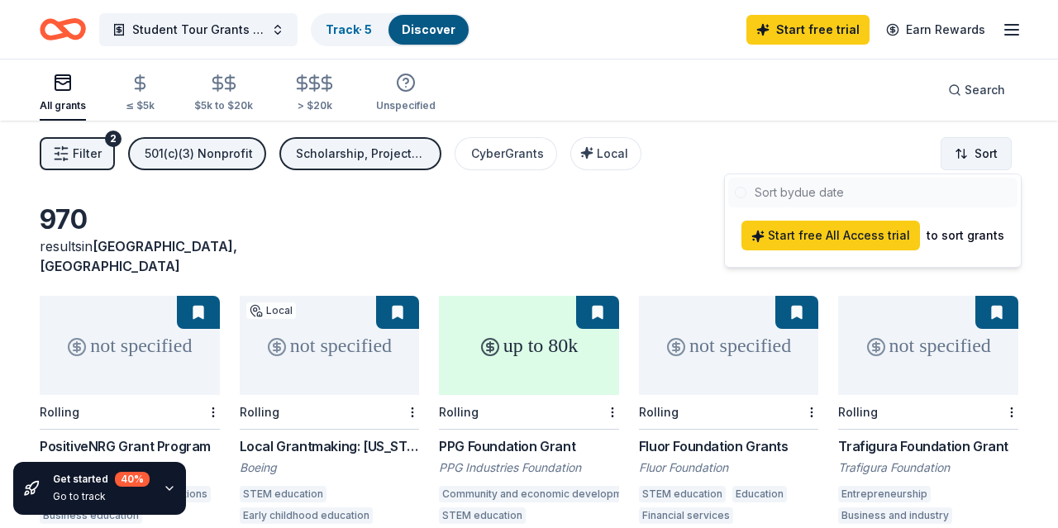
click at [983, 155] on html "Student Tour Grants for underserved schools Track · 5 Discover Start free trial…" at bounding box center [529, 264] width 1058 height 528
click at [215, 89] on html "Student Tour Grants for underserved schools Track · 5 Discover Start free trial…" at bounding box center [529, 264] width 1058 height 528
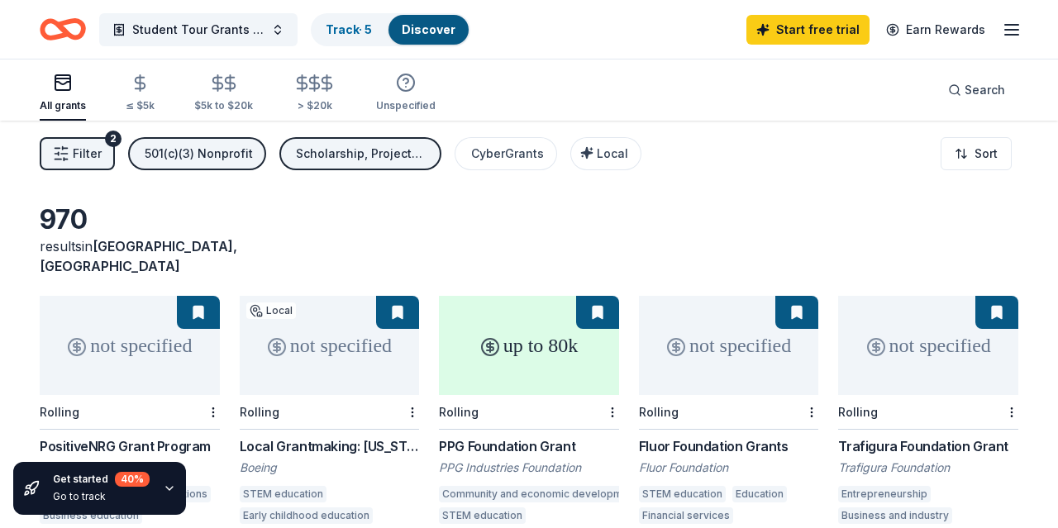
click at [69, 154] on icon "button" at bounding box center [61, 154] width 17 height 17
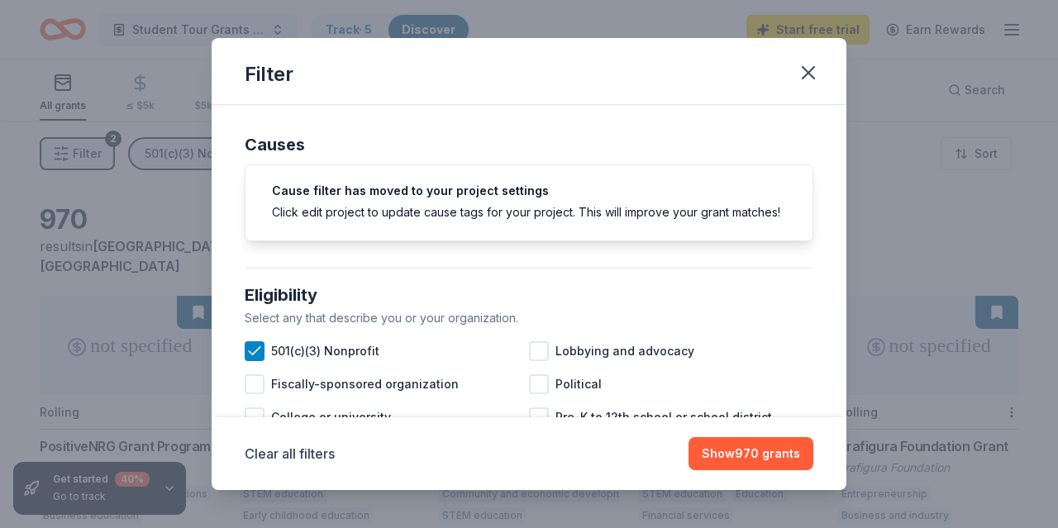
click at [950, 231] on div "Filter Causes Cause filter has moved to your project settings Click edit projec…" at bounding box center [529, 264] width 1058 height 528
